Goal: Find specific page/section: Find specific page/section

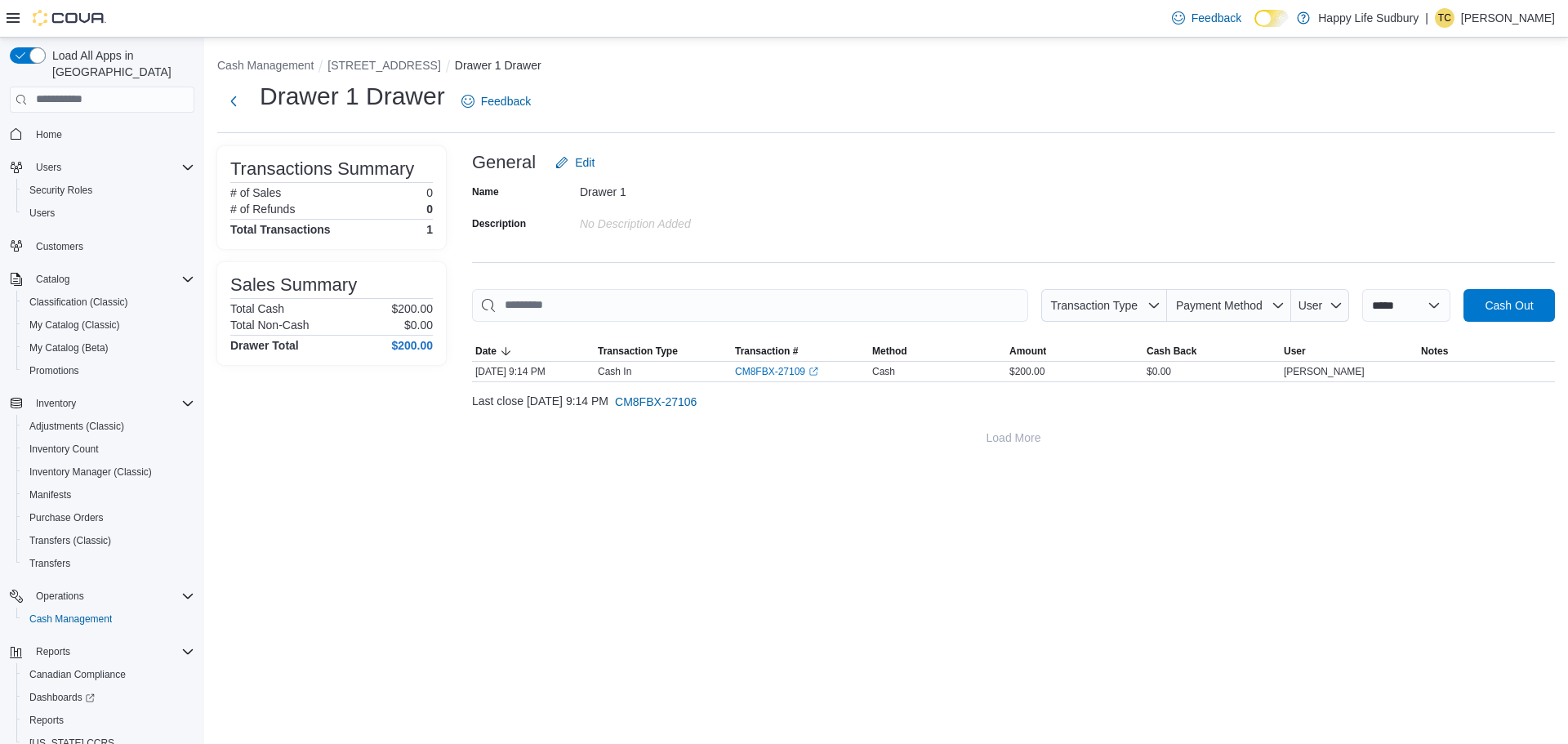
scroll to position [53, 0]
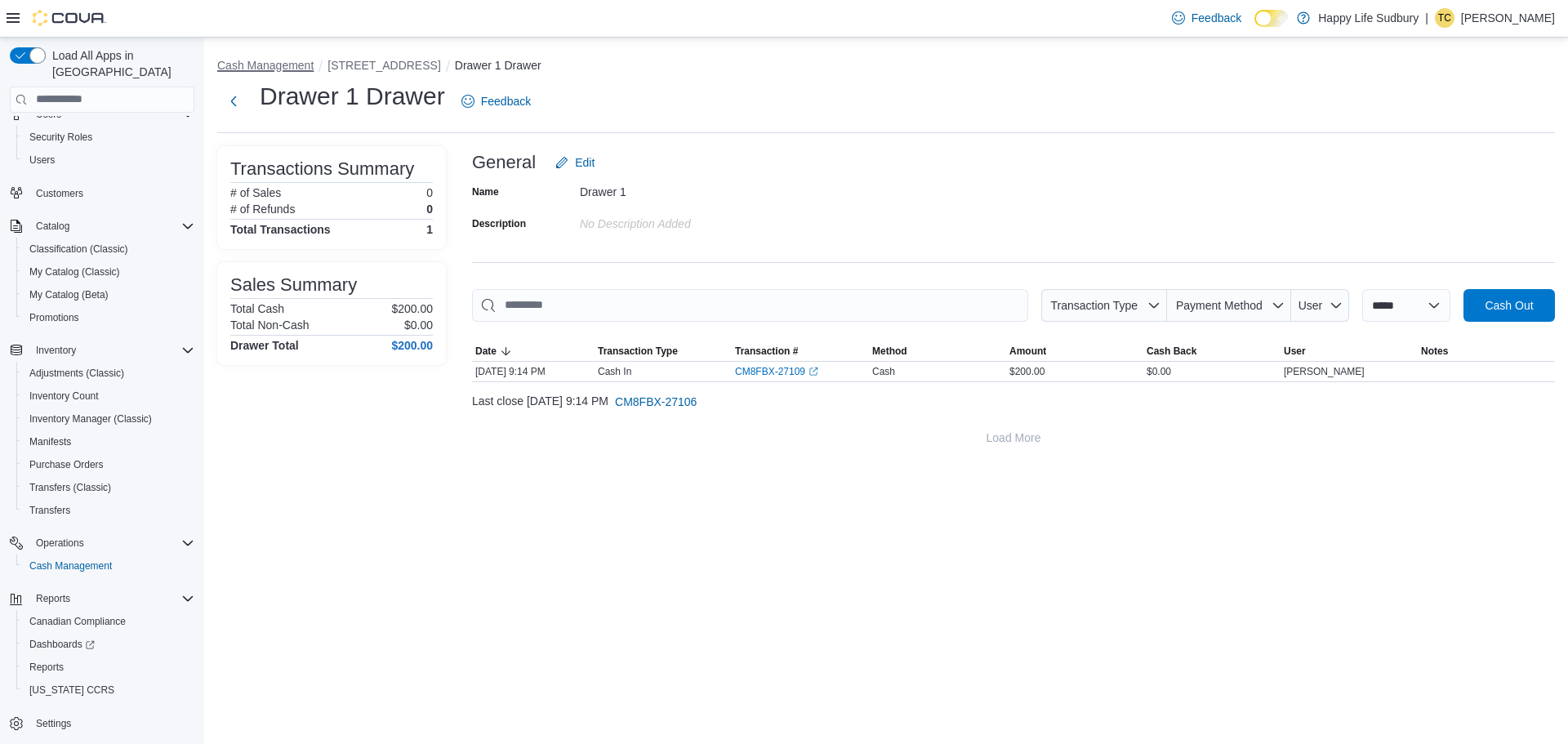
click at [258, 60] on button "Cash Management" at bounding box center [265, 66] width 97 height 13
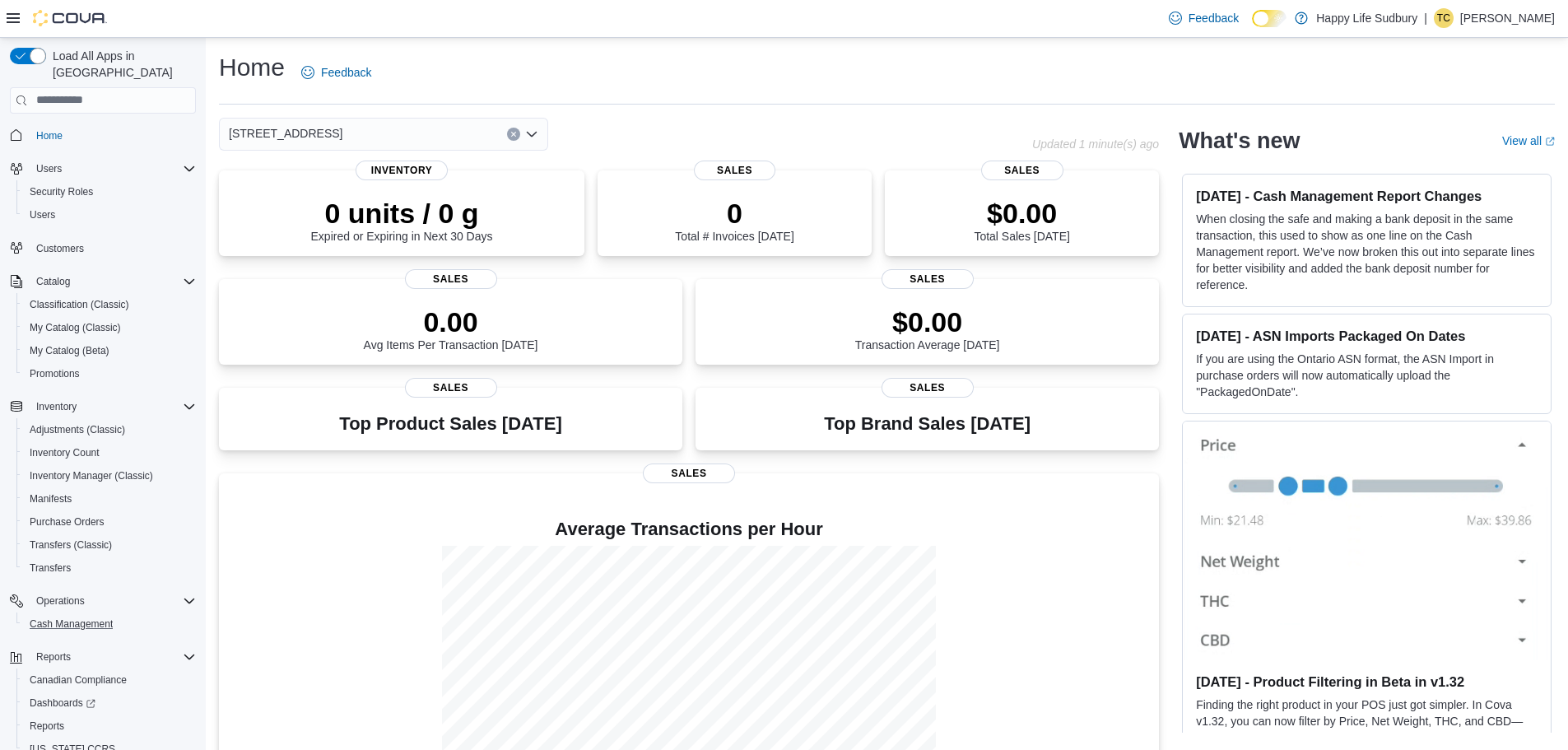
click at [84, 612] on button "Cash Management" at bounding box center [109, 623] width 186 height 23
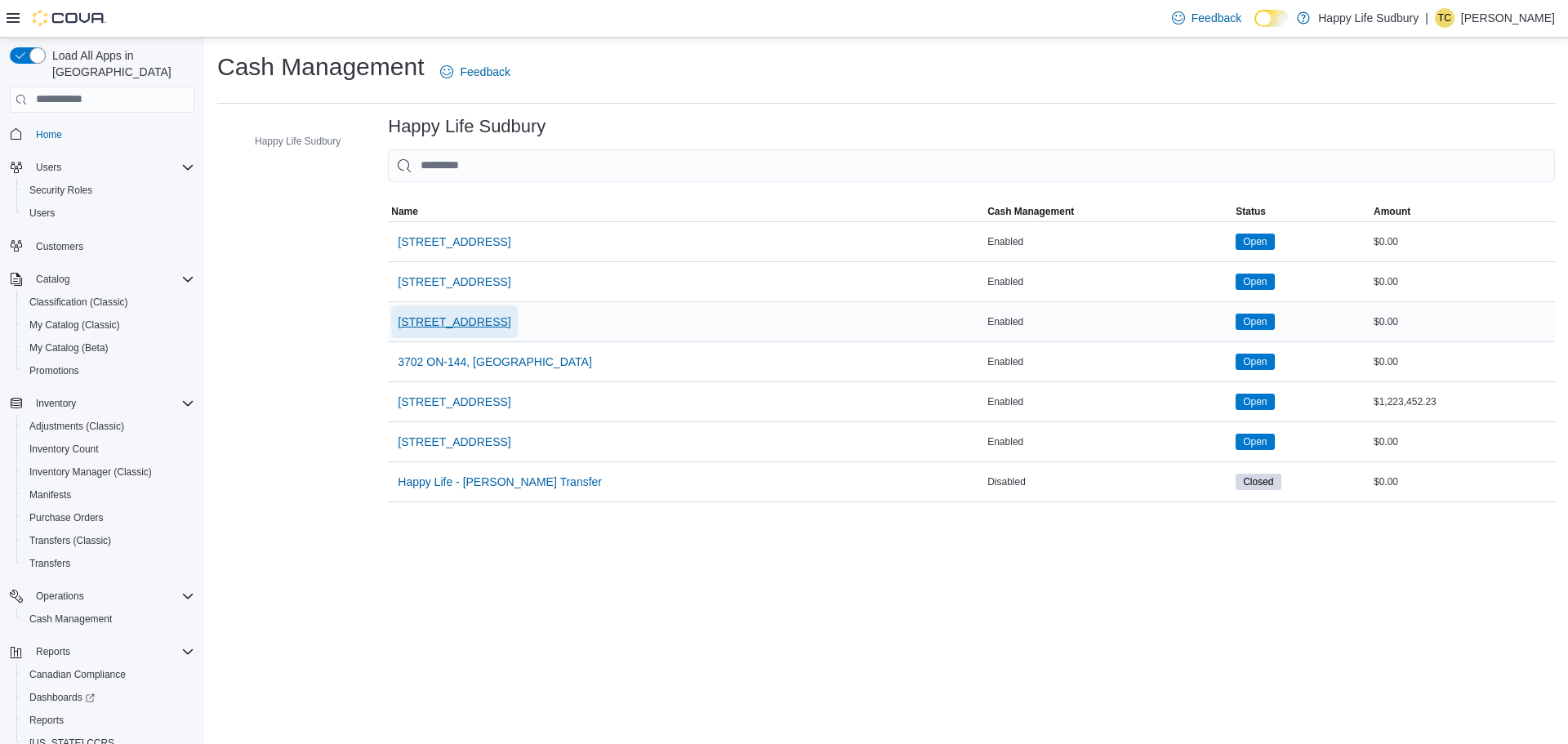
click at [460, 326] on span "[STREET_ADDRESS]" at bounding box center [454, 321] width 112 height 16
